Goal: Task Accomplishment & Management: Manage account settings

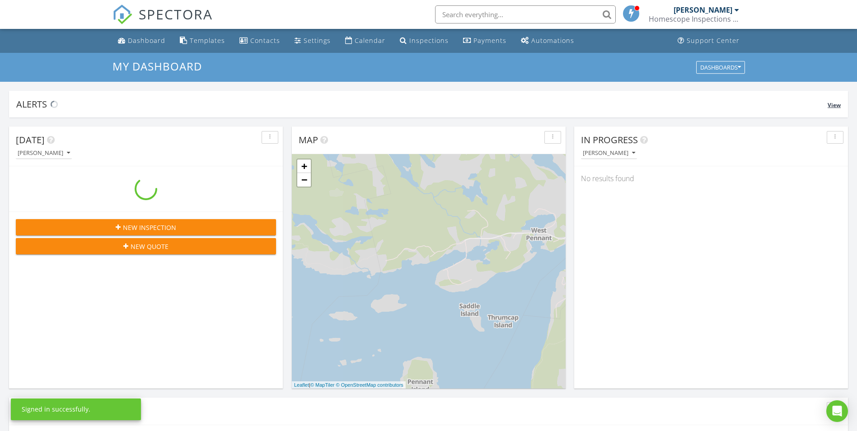
scroll to position [836, 871]
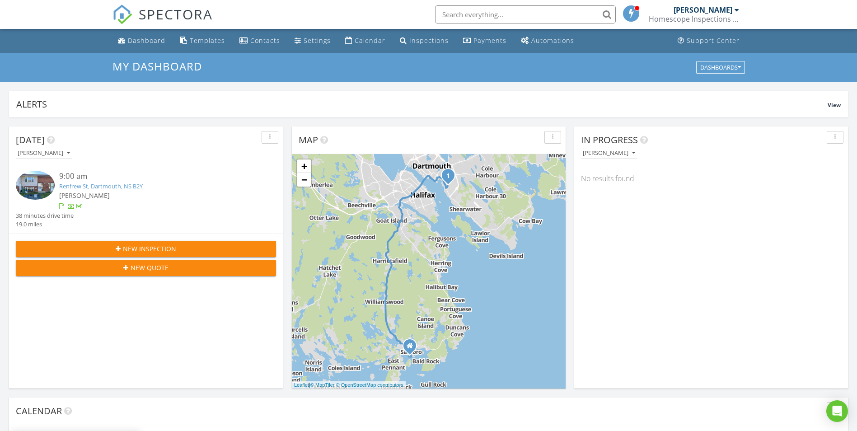
click at [190, 41] on div "Templates" at bounding box center [207, 40] width 35 height 9
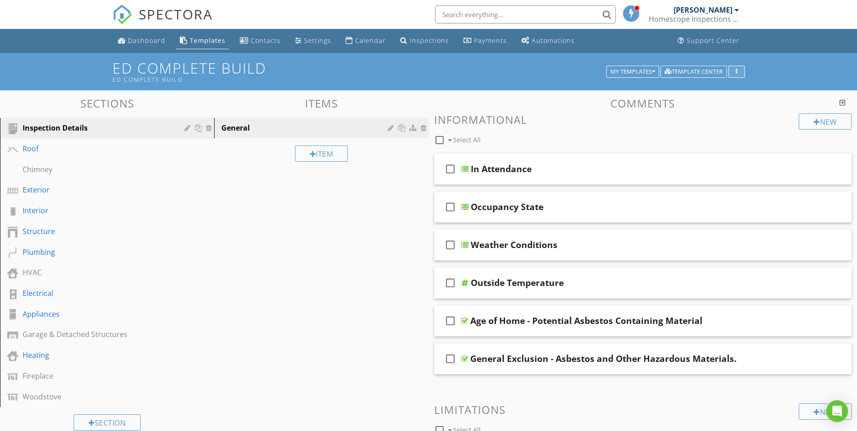
click at [736, 69] on icon "button" at bounding box center [736, 72] width 1 height 6
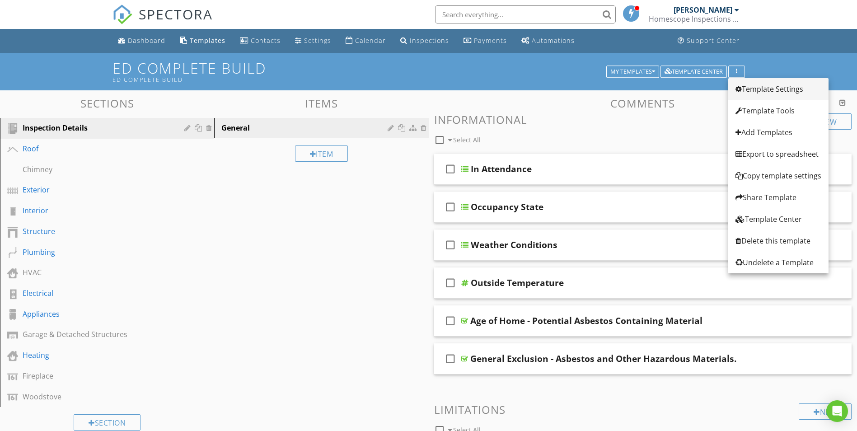
click at [765, 87] on div "Template Settings" at bounding box center [779, 89] width 86 height 11
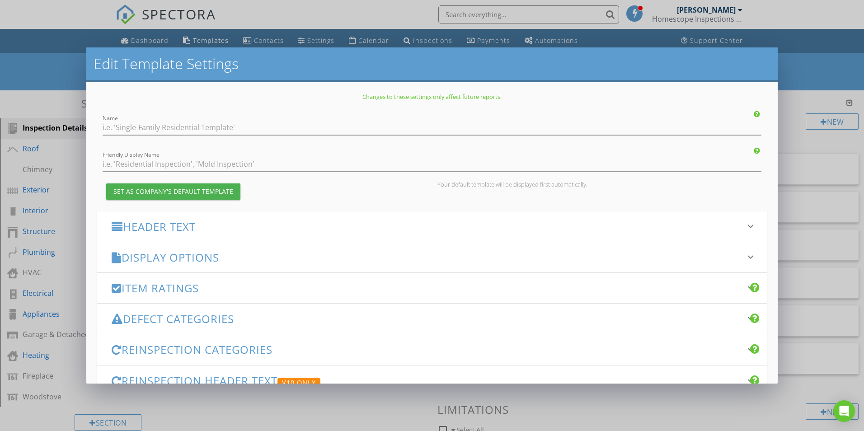
type input "Ed Complete Build"
checkbox input "true"
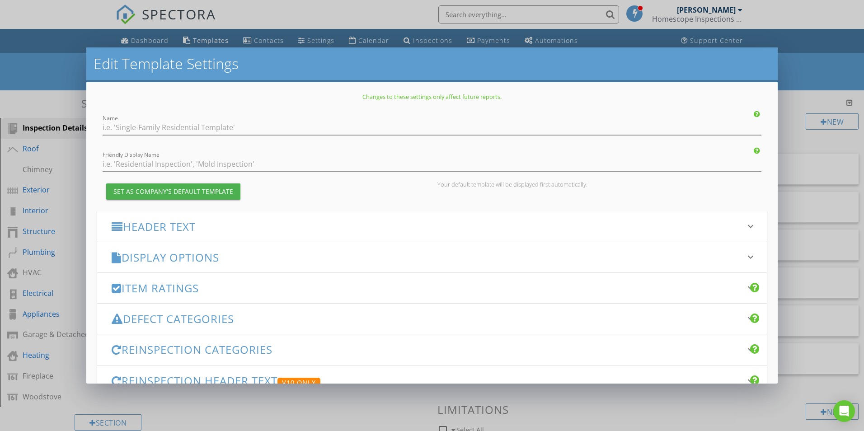
checkbox input "true"
type input "Homescope Inspections Inc."
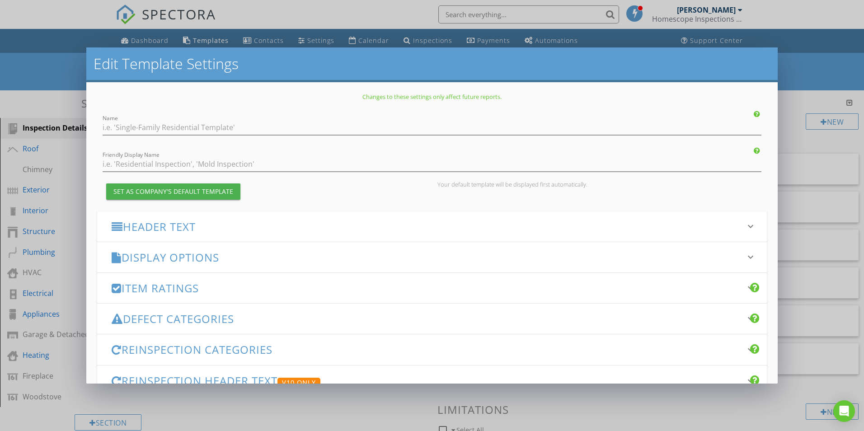
checkbox input "true"
type input "Deficiencies"
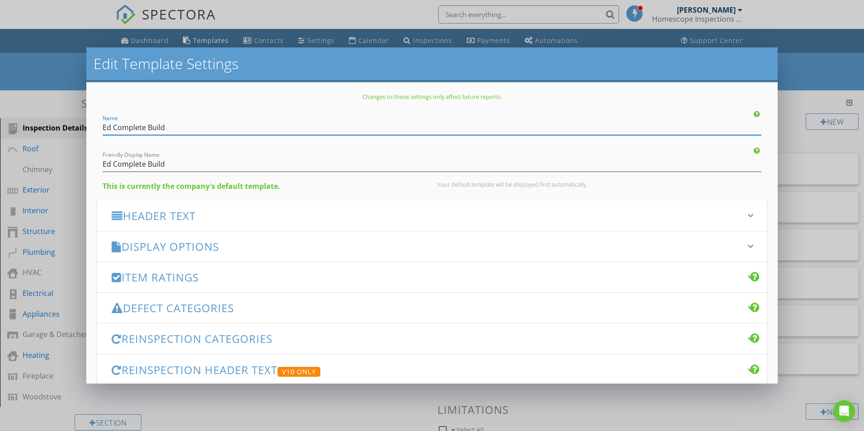
click at [279, 237] on div "Display Options keyboard_arrow_down" at bounding box center [432, 246] width 670 height 30
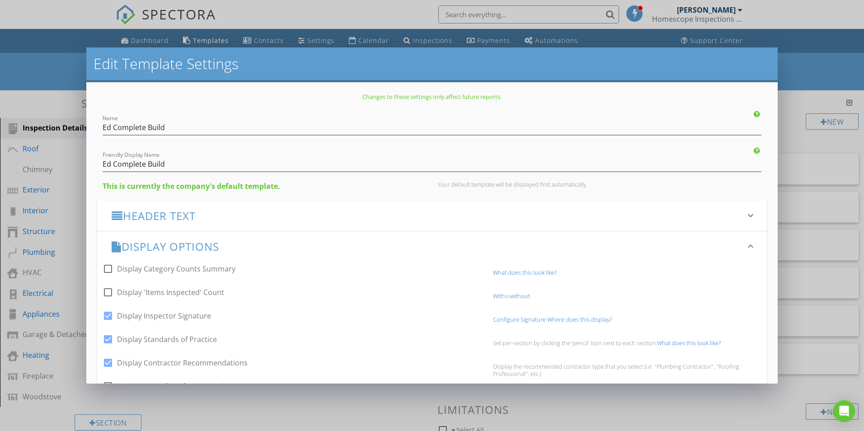
scroll to position [45, 0]
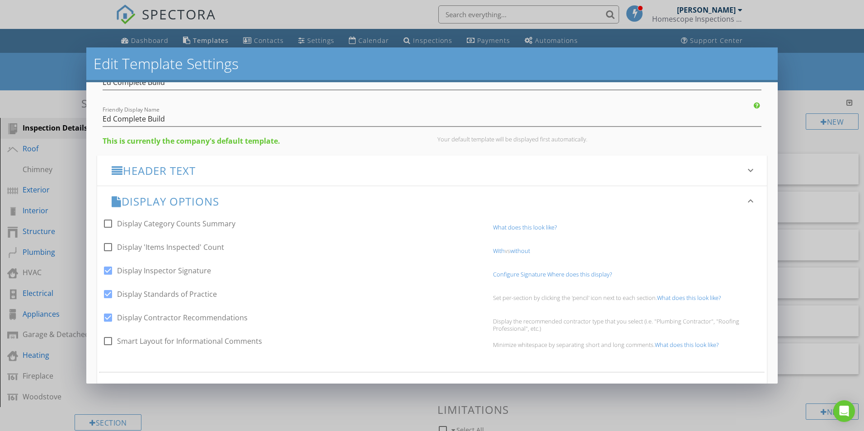
click at [495, 252] on link "With" at bounding box center [499, 251] width 12 height 8
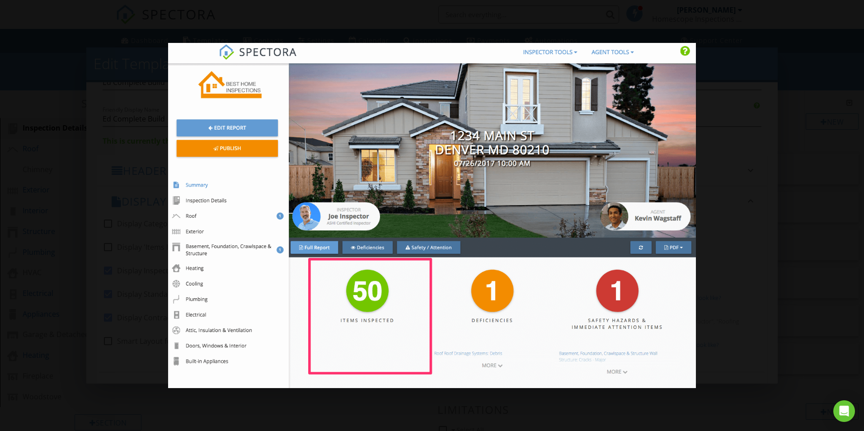
click at [749, 174] on div at bounding box center [432, 215] width 864 height 431
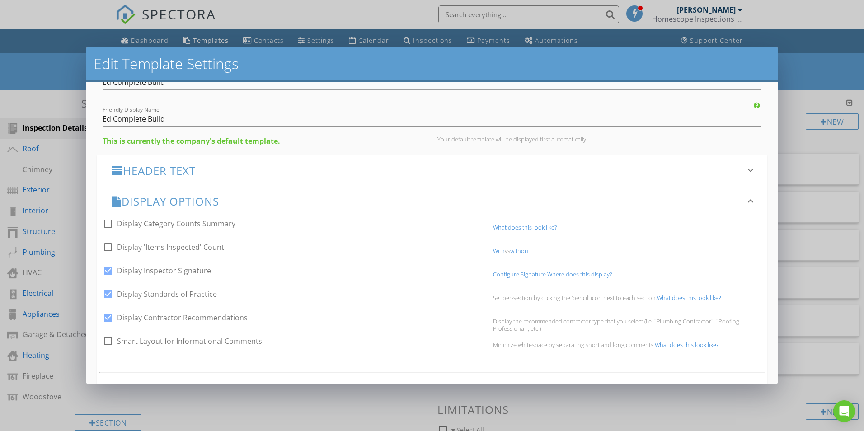
click at [515, 230] on link "What does this look like?" at bounding box center [525, 227] width 64 height 8
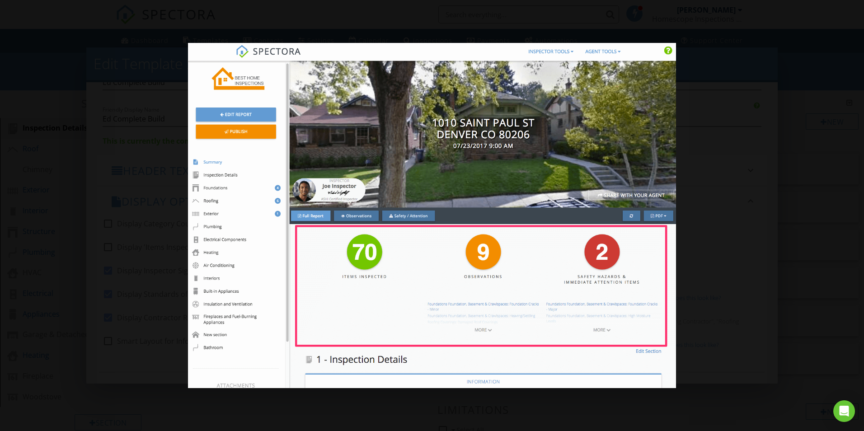
click at [745, 194] on div at bounding box center [432, 215] width 864 height 431
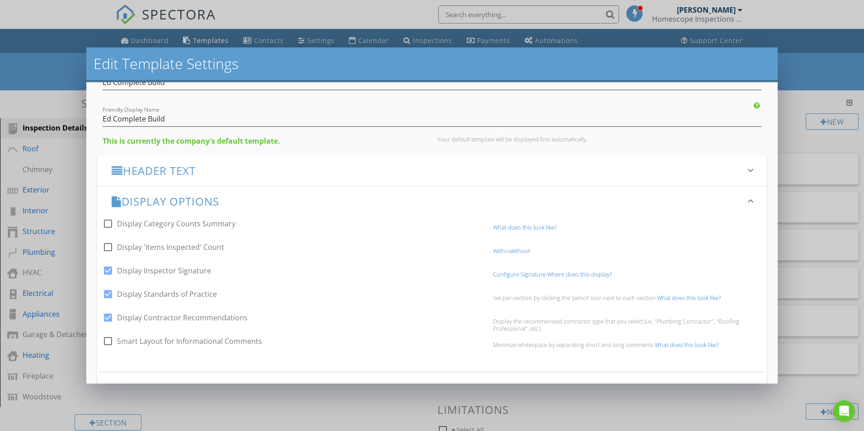
click at [495, 251] on link "With" at bounding box center [499, 251] width 12 height 8
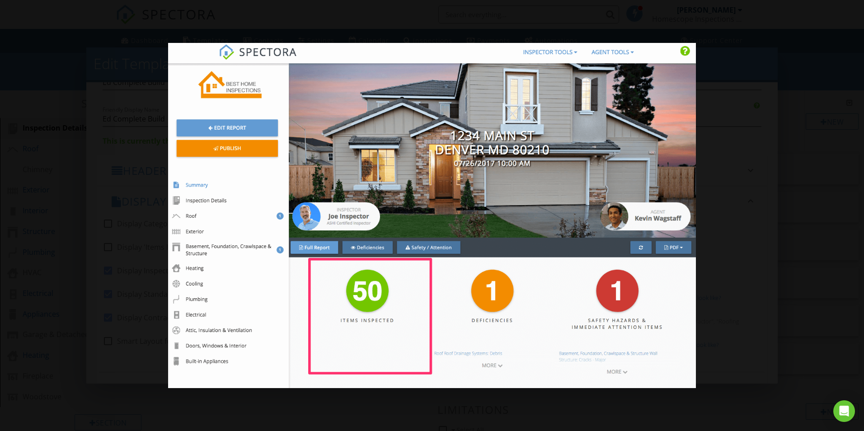
click at [778, 218] on div at bounding box center [432, 215] width 864 height 431
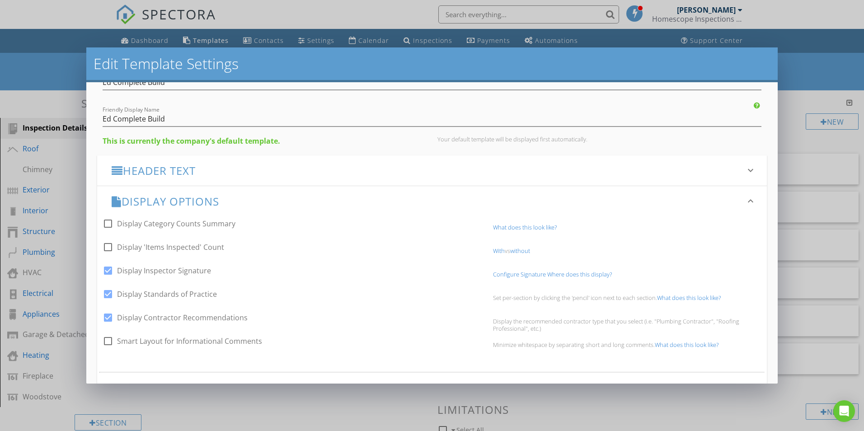
click at [522, 251] on link "without" at bounding box center [520, 251] width 20 height 8
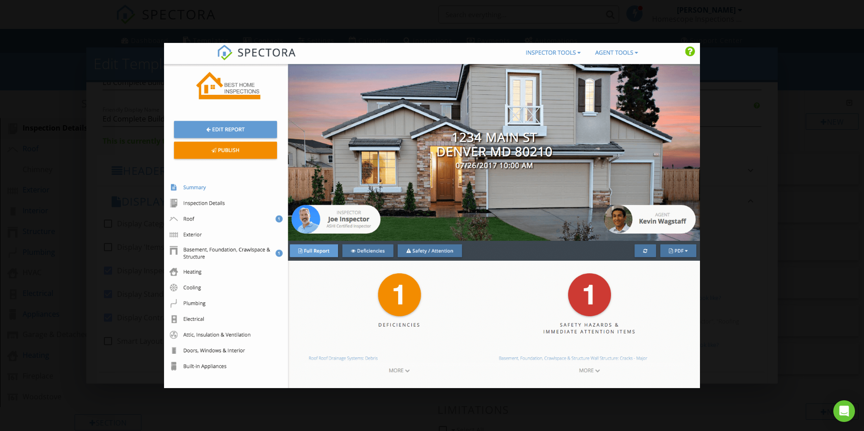
click at [776, 219] on div at bounding box center [432, 215] width 864 height 431
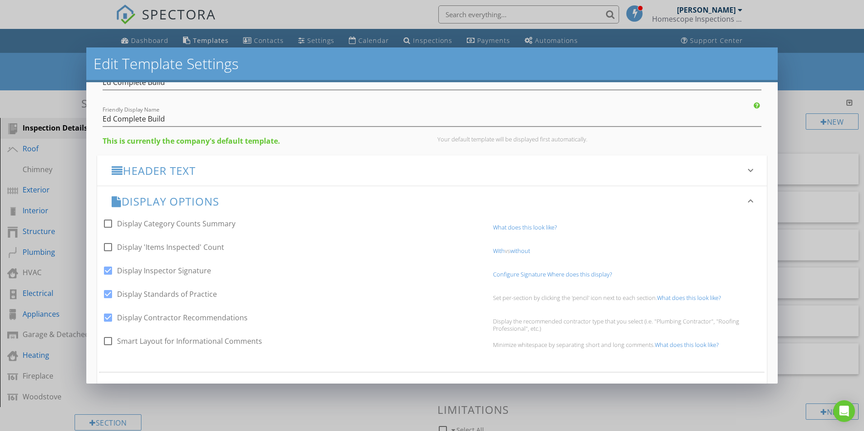
click at [512, 227] on link "What does this look like?" at bounding box center [525, 227] width 64 height 8
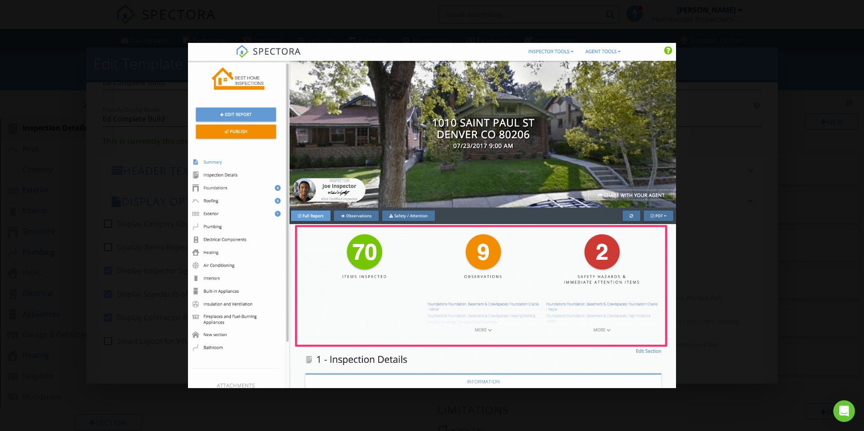
click at [725, 221] on div at bounding box center [432, 215] width 864 height 431
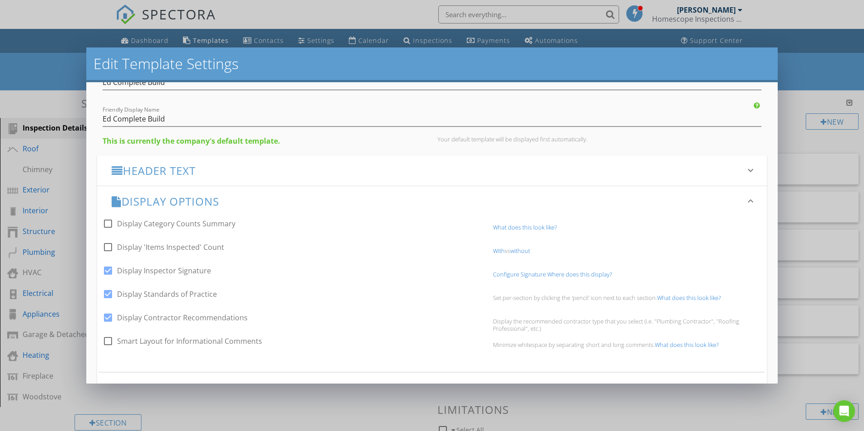
click at [493, 251] on link "With" at bounding box center [499, 251] width 12 height 8
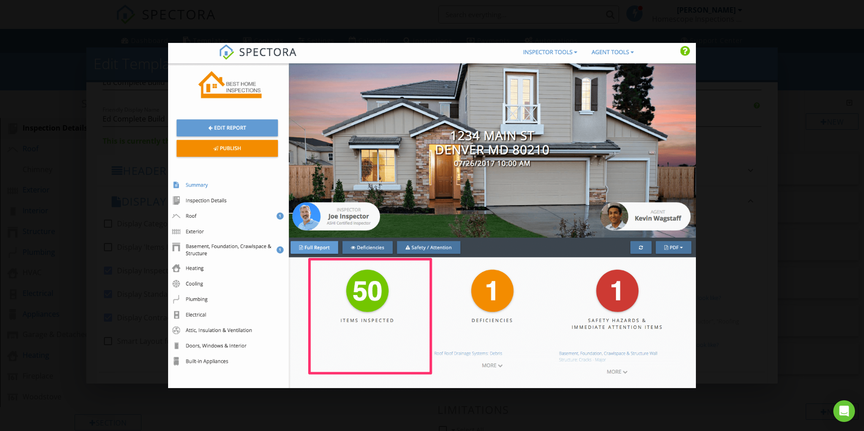
click at [759, 235] on div at bounding box center [432, 215] width 864 height 431
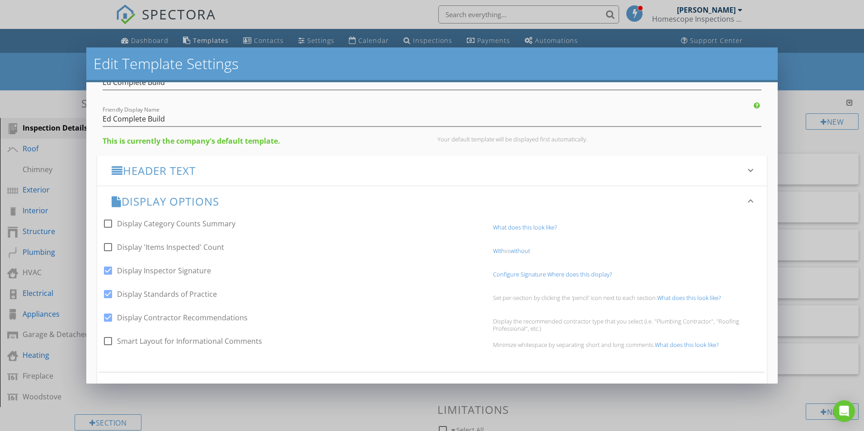
click at [512, 228] on link "What does this look like?" at bounding box center [525, 227] width 64 height 8
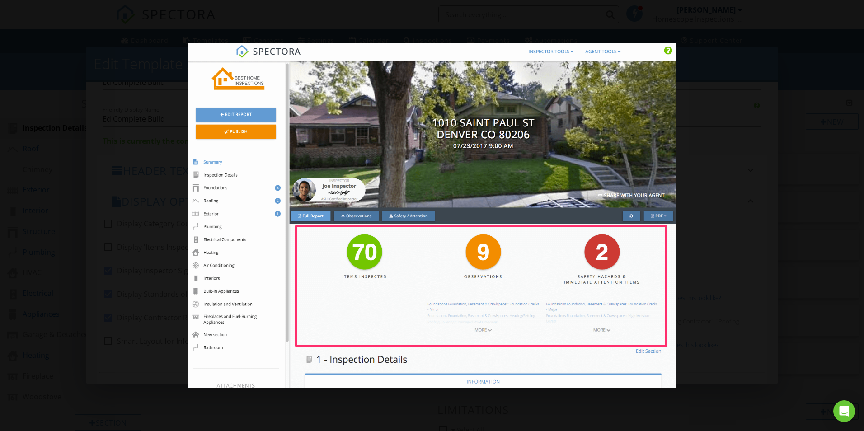
click at [700, 255] on div at bounding box center [432, 215] width 864 height 431
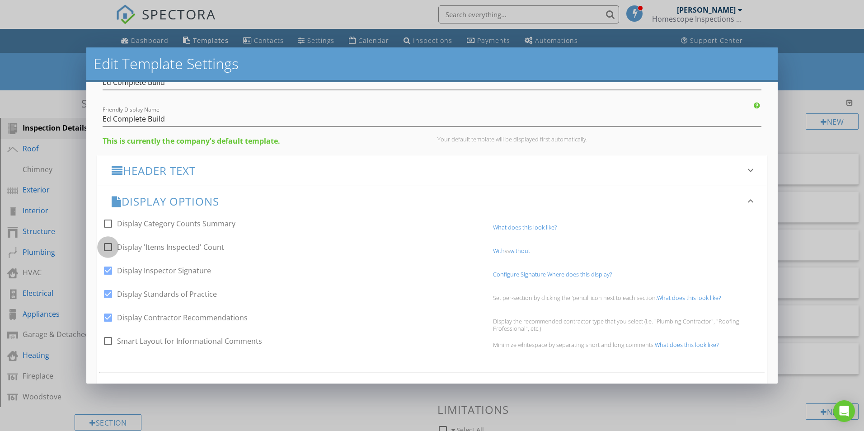
click at [110, 247] on div at bounding box center [107, 247] width 15 height 15
checkbox input "true"
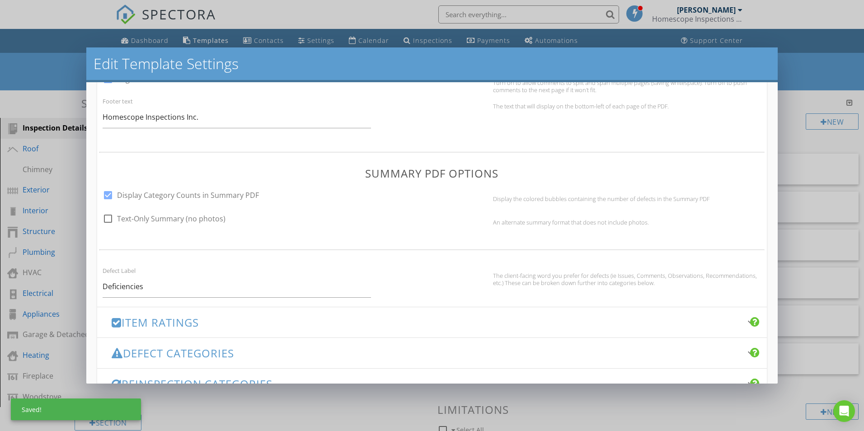
scroll to position [577, 0]
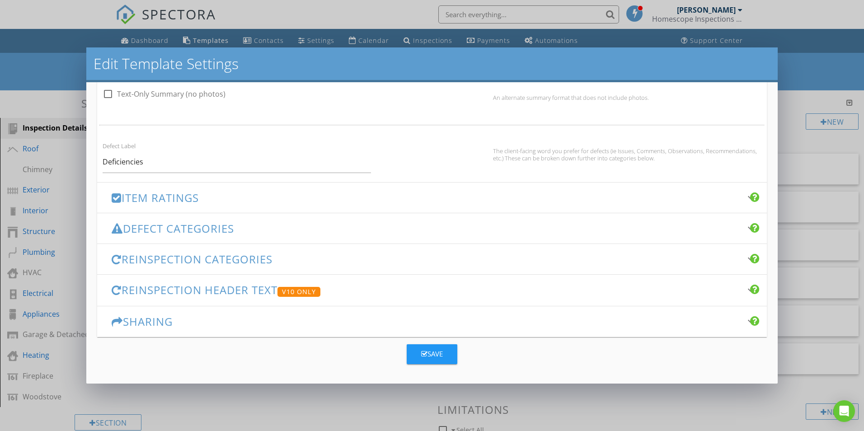
click at [426, 356] on div "Save" at bounding box center [432, 354] width 22 height 10
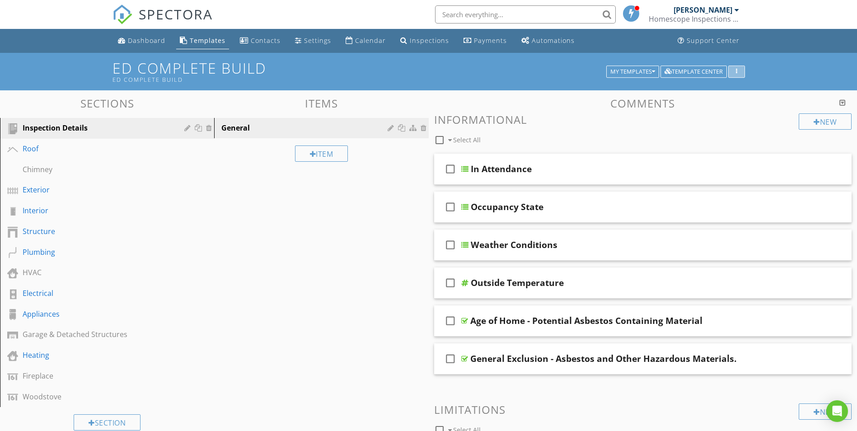
click at [739, 71] on div "button" at bounding box center [737, 72] width 9 height 6
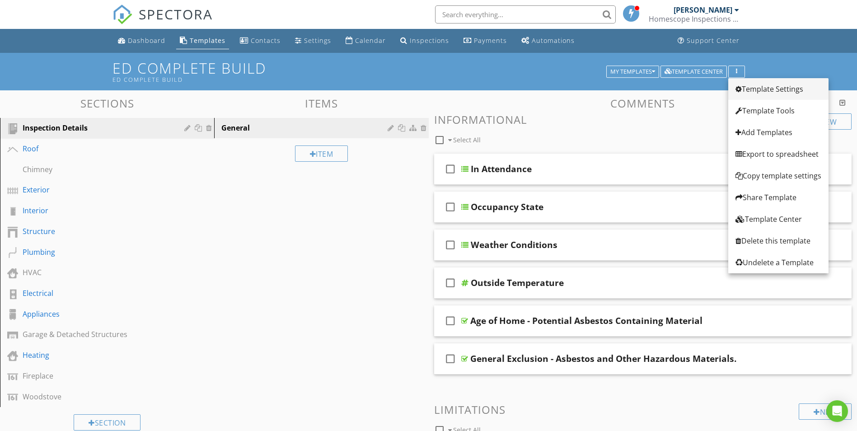
click at [766, 92] on div "Template Settings" at bounding box center [779, 89] width 86 height 11
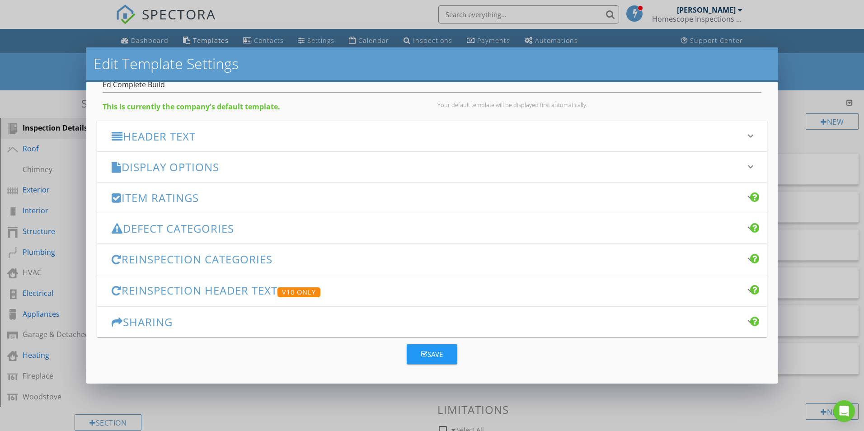
scroll to position [0, 0]
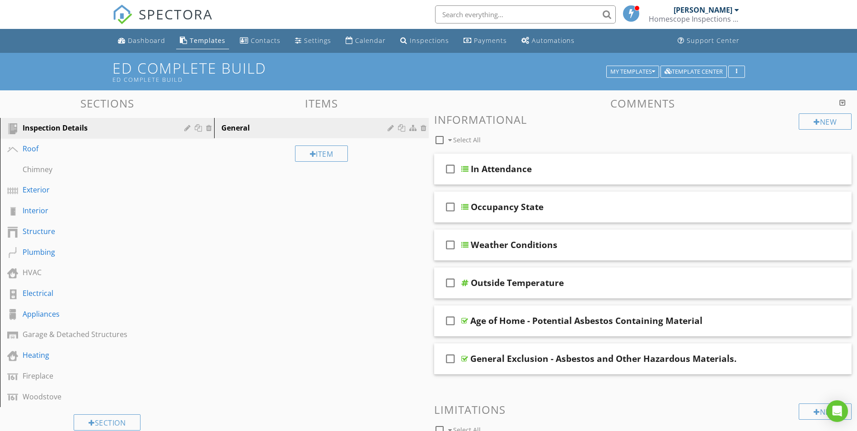
click at [793, 76] on div at bounding box center [428, 215] width 857 height 431
click at [742, 74] on button "button" at bounding box center [736, 72] width 17 height 13
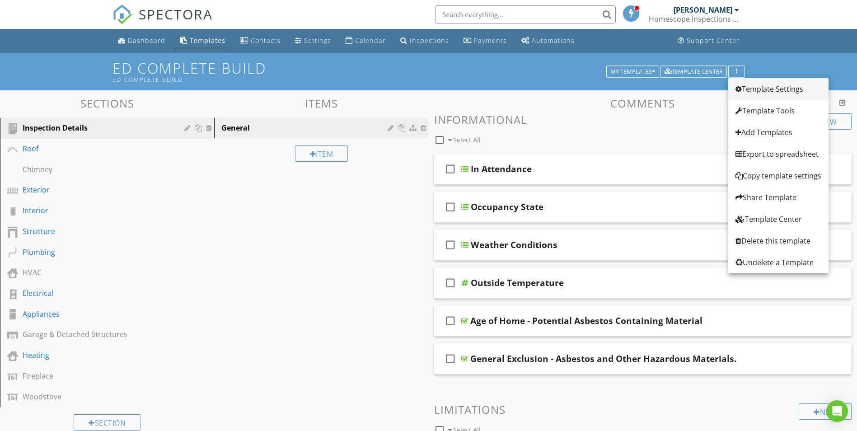
click at [762, 88] on div "Template Settings" at bounding box center [779, 89] width 86 height 11
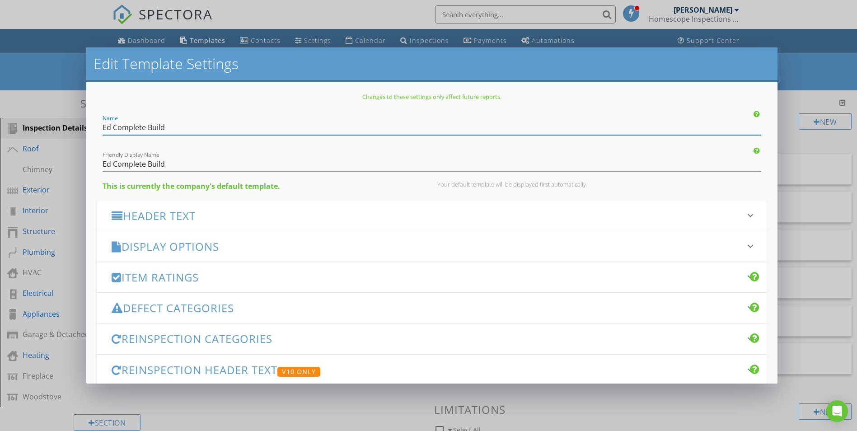
click at [822, 141] on div "Edit Template Settings Changes to these settings only affect future reports. Na…" at bounding box center [428, 215] width 857 height 431
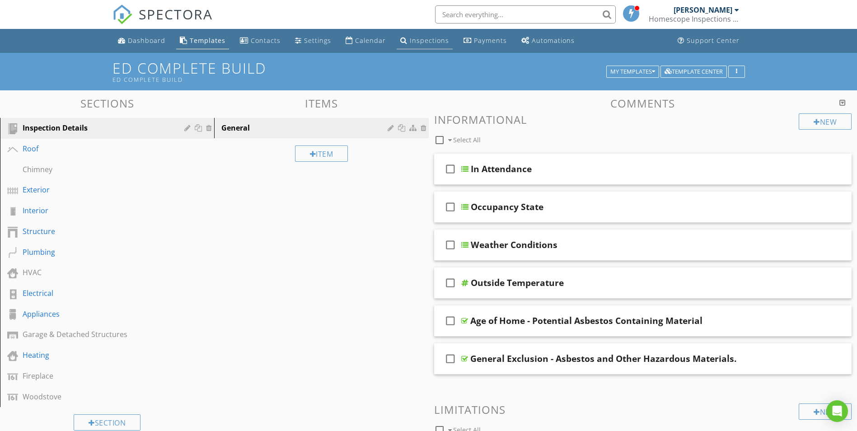
click at [419, 39] on div "Inspections" at bounding box center [429, 40] width 39 height 9
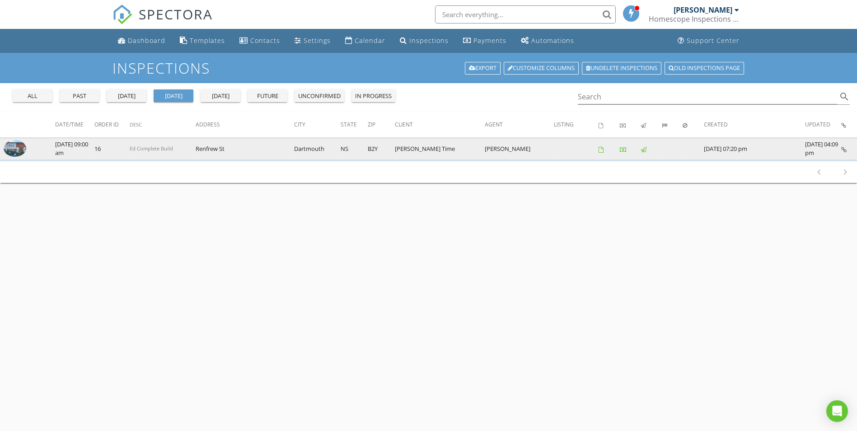
click at [14, 147] on img at bounding box center [15, 148] width 23 height 17
click at [14, 148] on img at bounding box center [15, 148] width 23 height 17
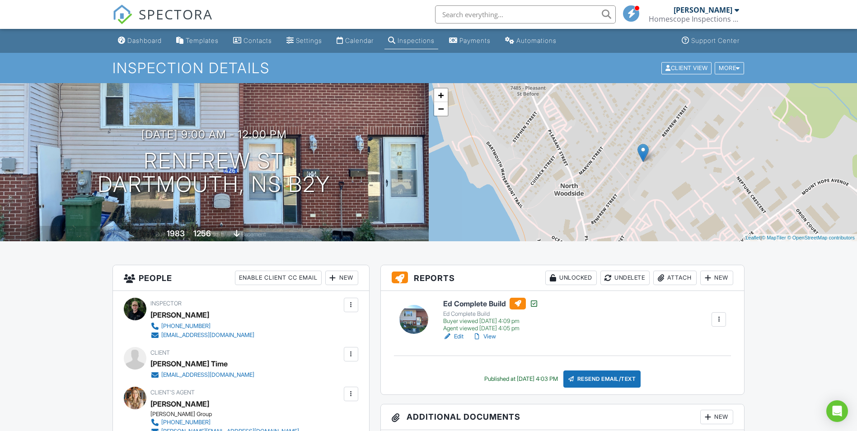
click at [488, 335] on link "View" at bounding box center [484, 336] width 23 height 9
click at [453, 334] on link "Edit" at bounding box center [453, 336] width 20 height 9
